Goal: Use online tool/utility: Utilize a website feature to perform a specific function

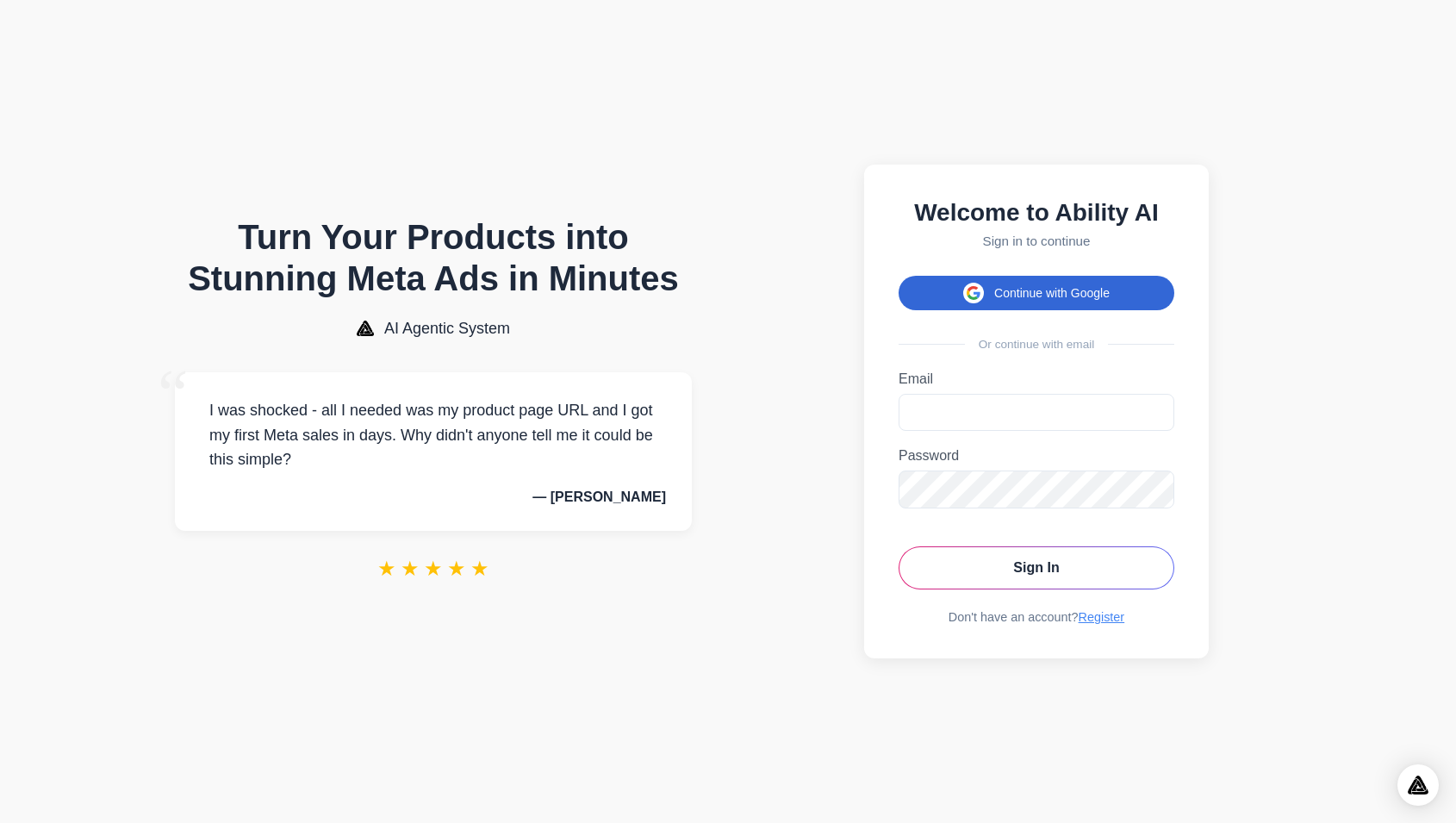
click at [999, 293] on button "Continue with Google" at bounding box center [1036, 293] width 276 height 35
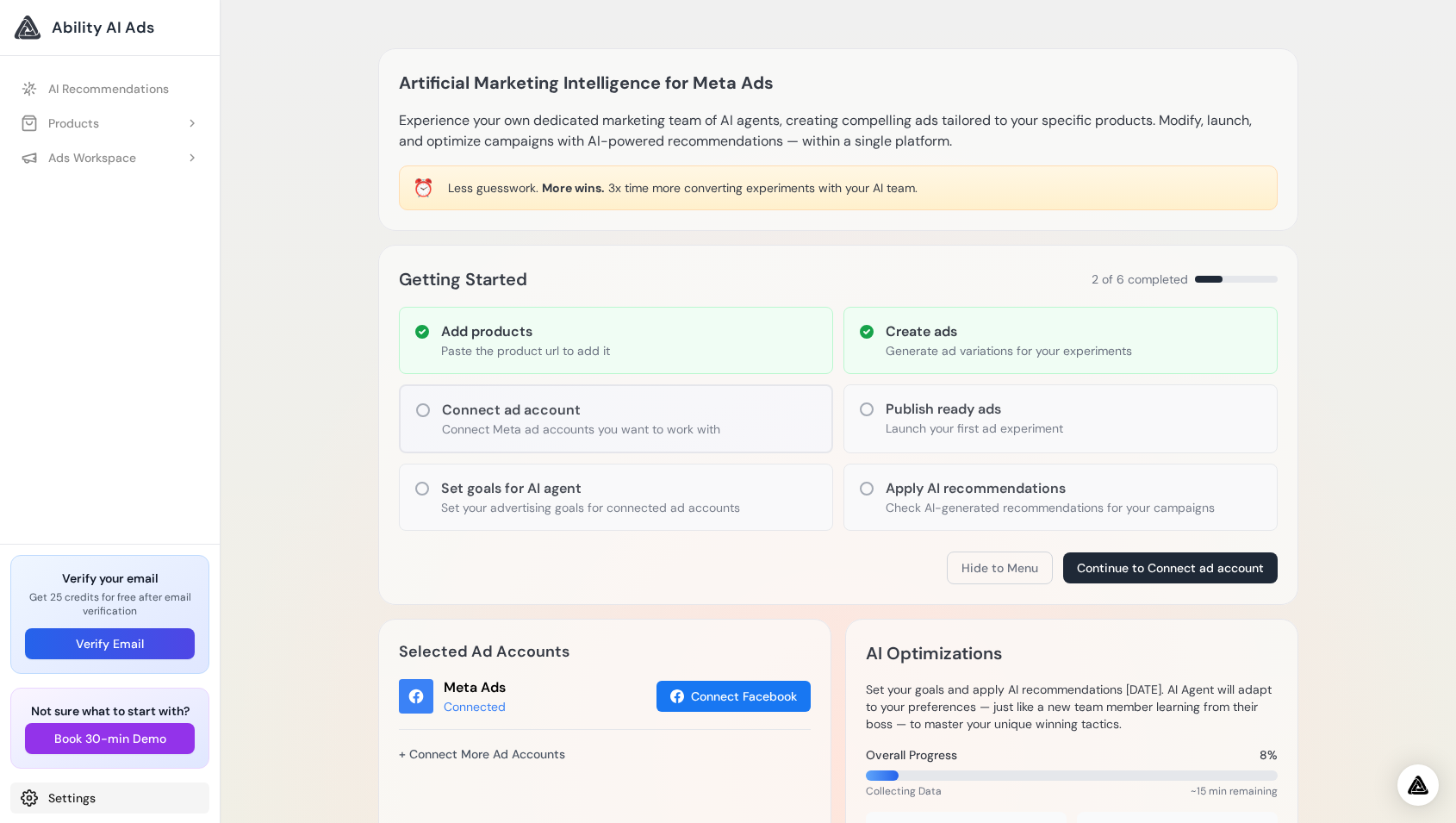
click at [78, 801] on link "Settings" at bounding box center [109, 798] width 199 height 31
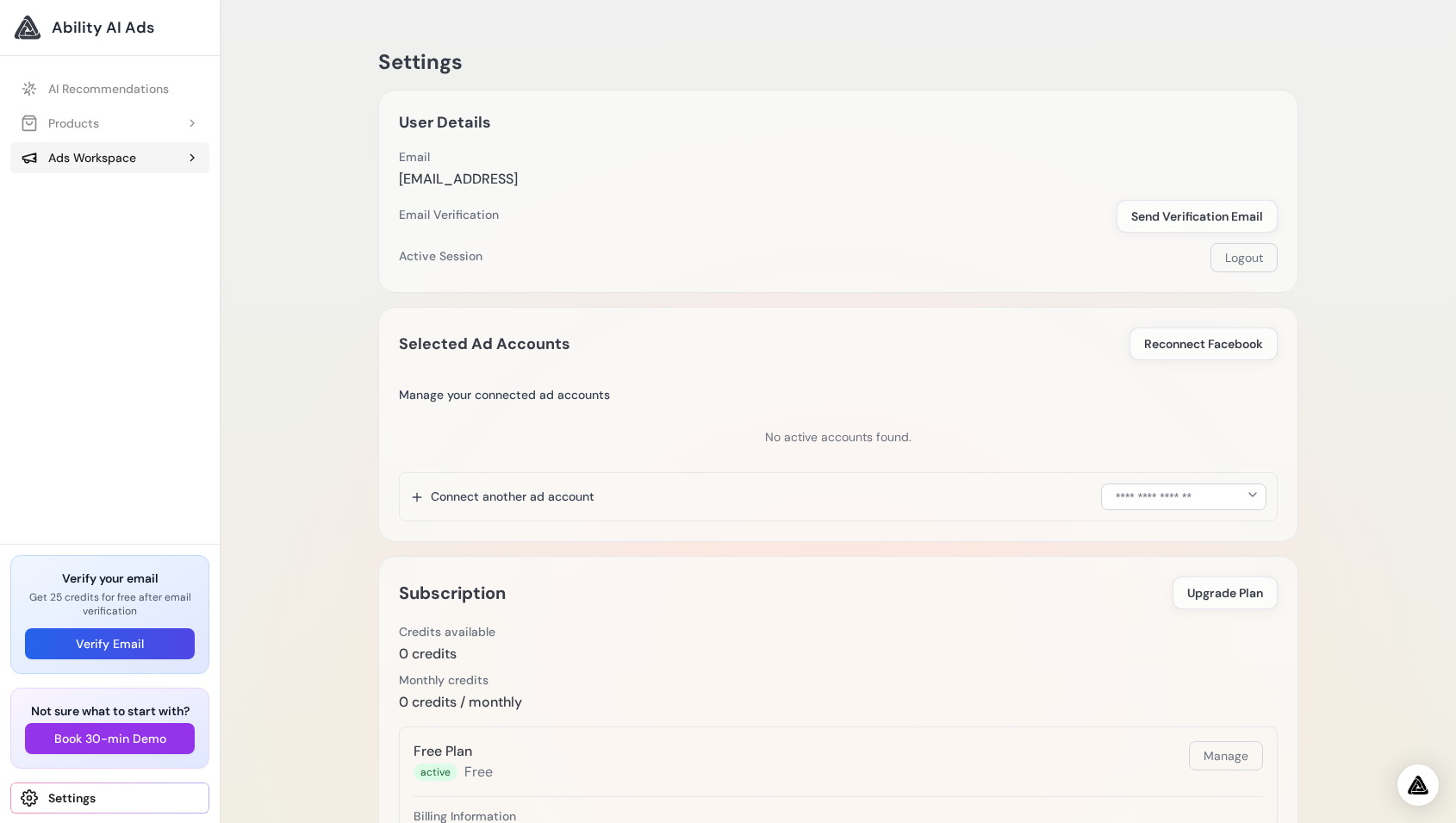
click at [111, 155] on div "Ads Workspace" at bounding box center [78, 158] width 115 height 17
click at [109, 223] on span "Experiment 1 - Sign in - Google Accounts" at bounding box center [118, 227] width 161 height 17
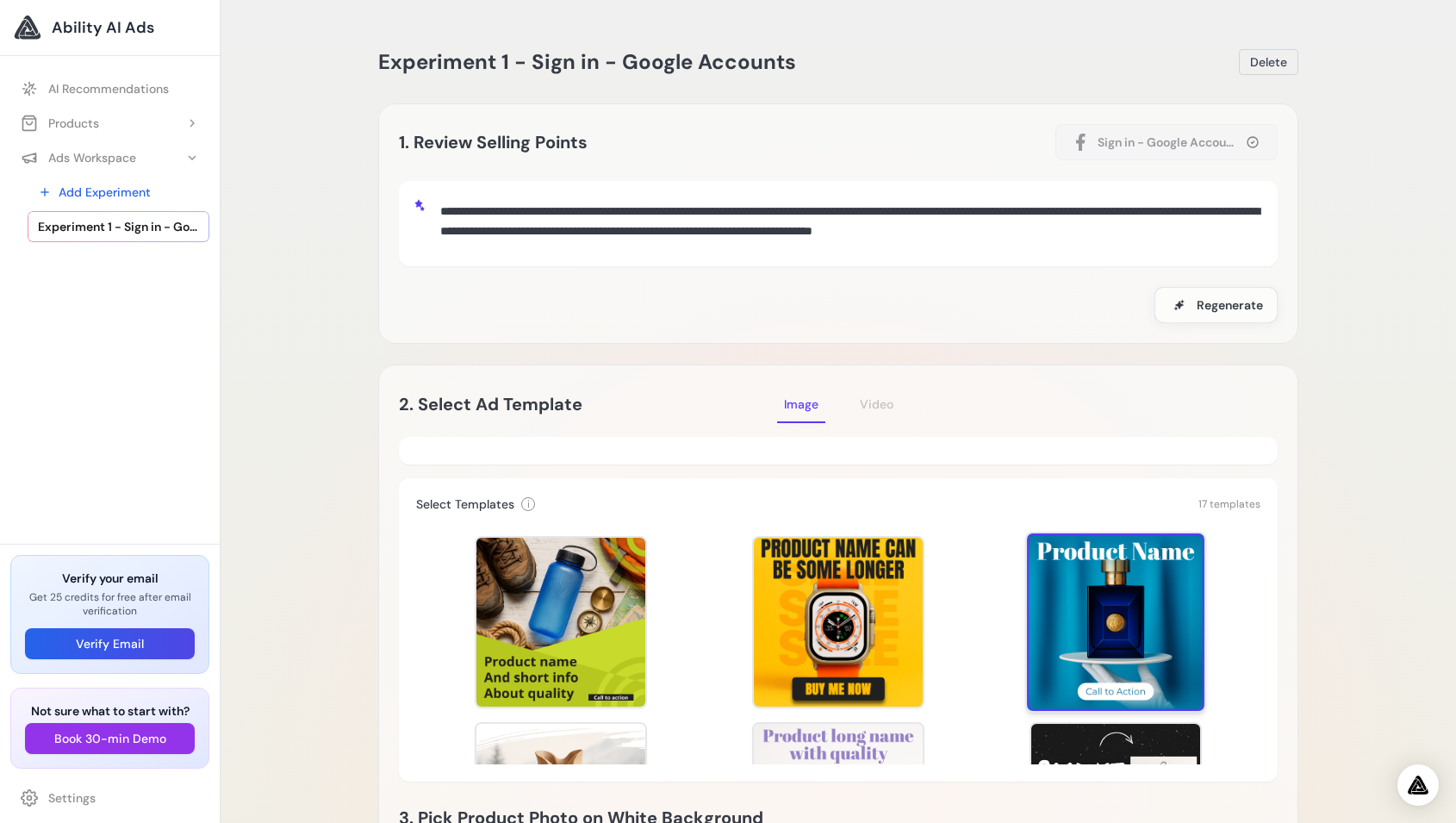
click at [1066, 673] on div at bounding box center [1115, 622] width 177 height 177
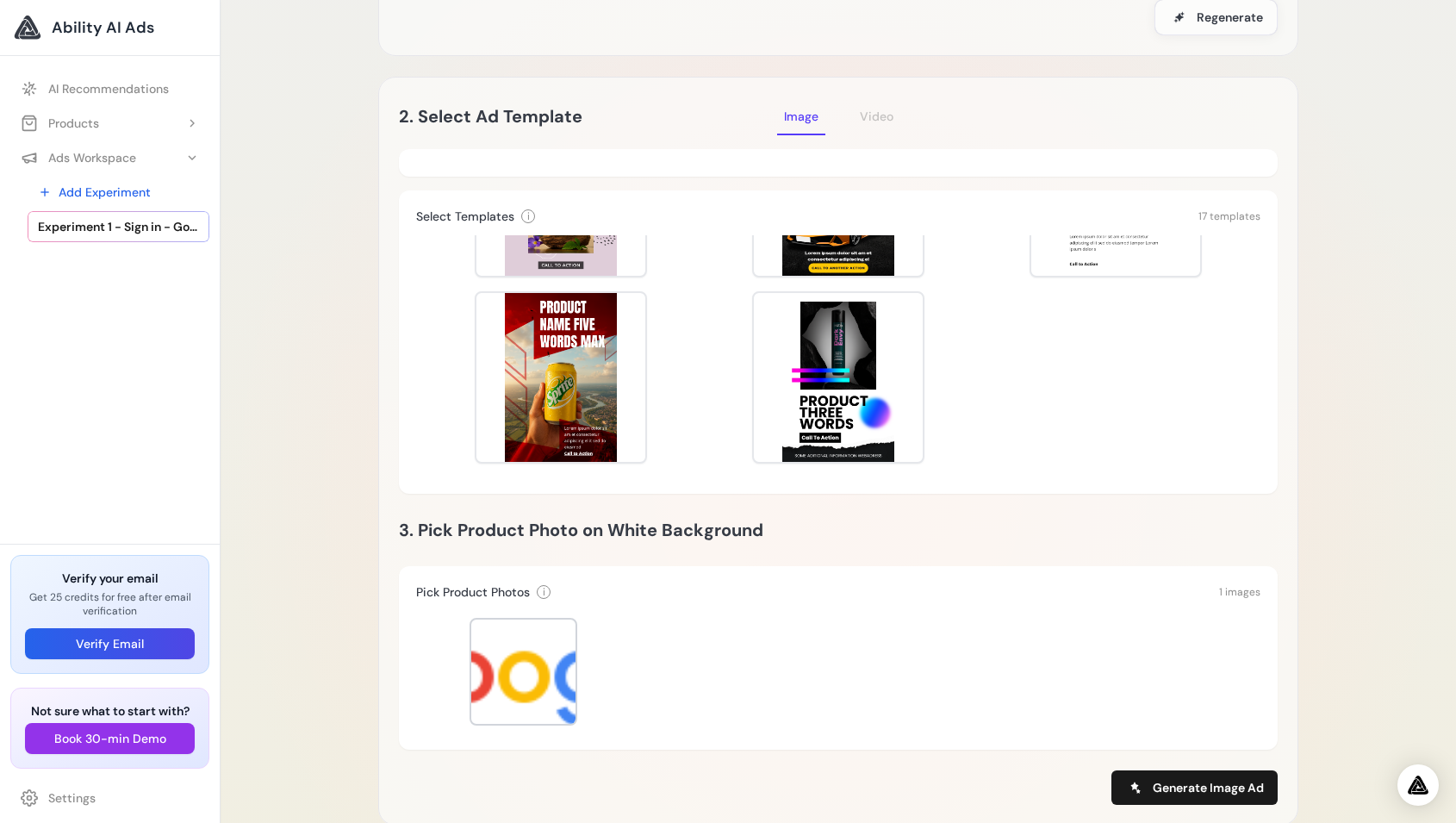
scroll to position [290, 0]
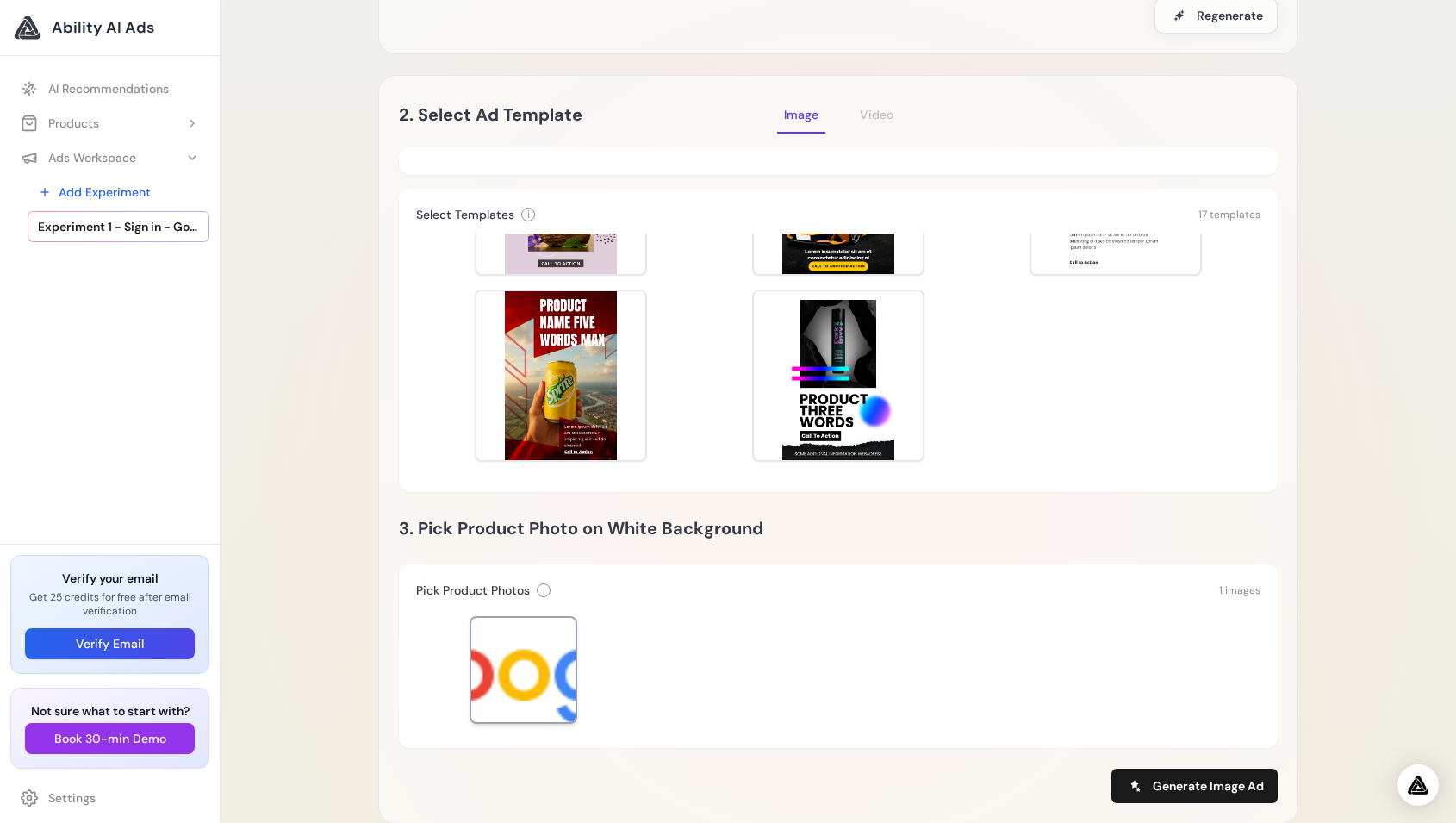
click at [549, 652] on div at bounding box center [523, 670] width 104 height 104
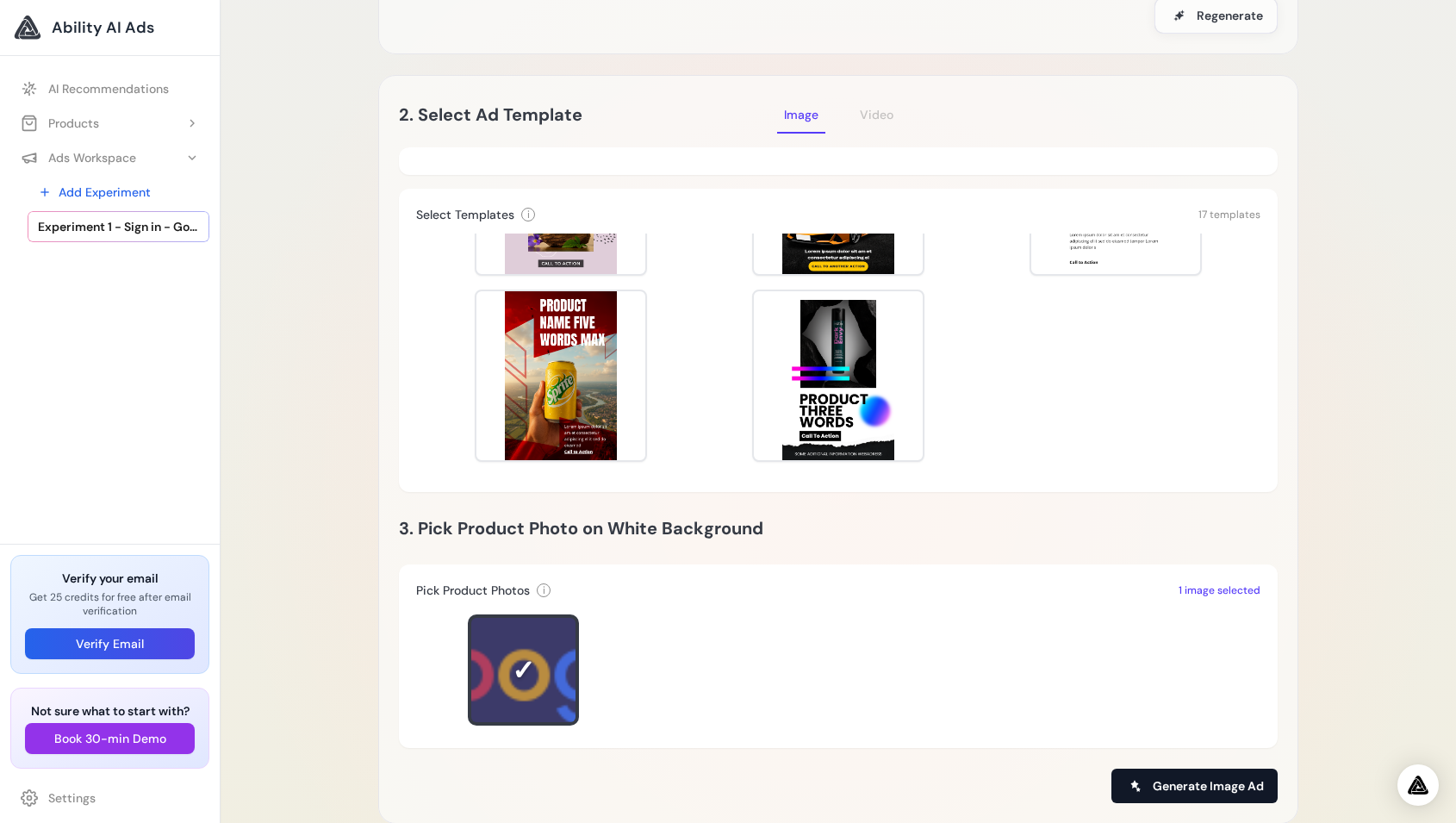
click at [1196, 796] on button "Generate Image Ad" at bounding box center [1195, 785] width 166 height 35
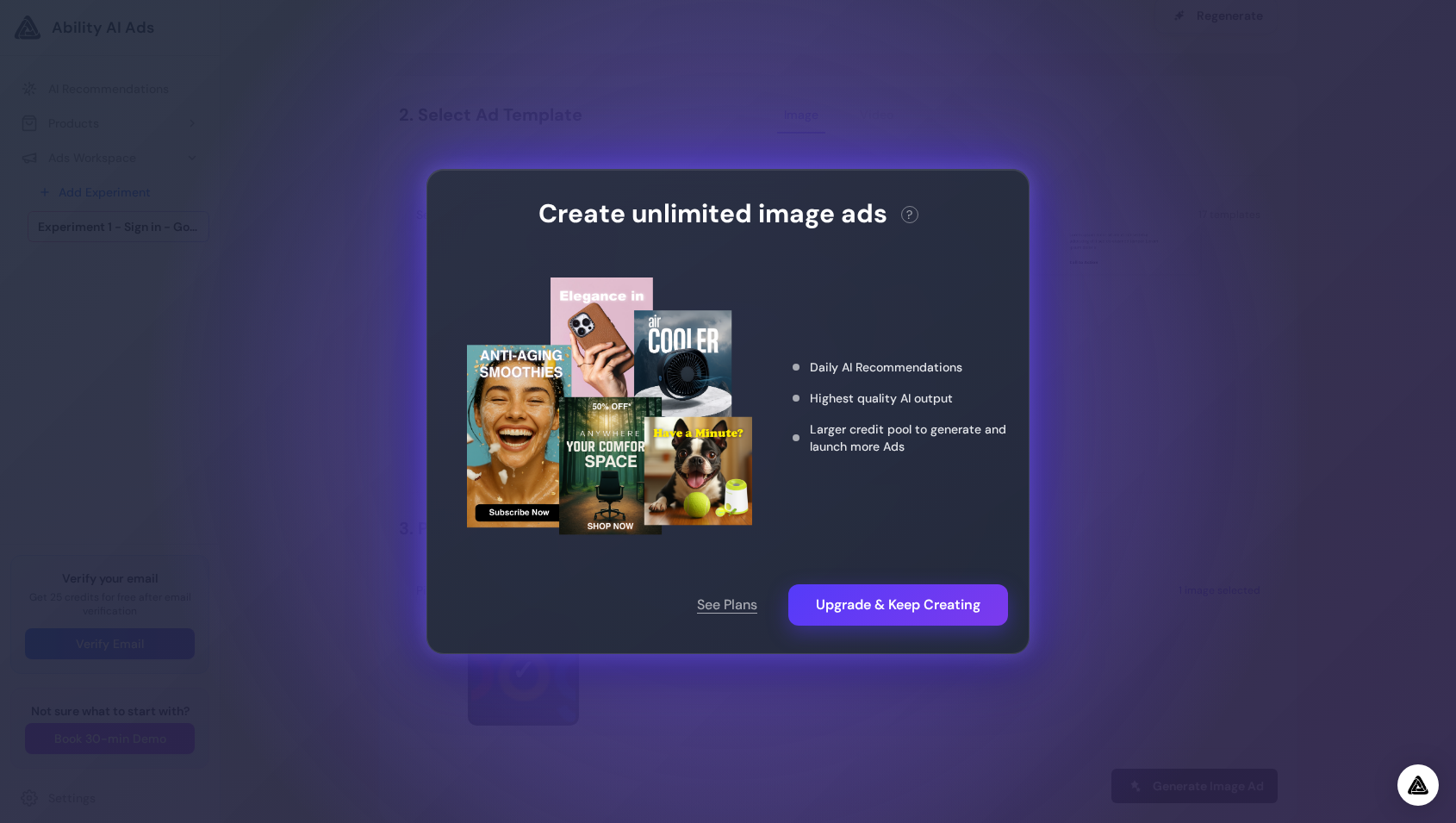
click at [1159, 662] on div "Create unlimited image ads ? This action needs 2 credits. You have 0 remaining.…" at bounding box center [728, 412] width 1456 height 823
